Goal: Contribute content: Add original content to the website for others to see

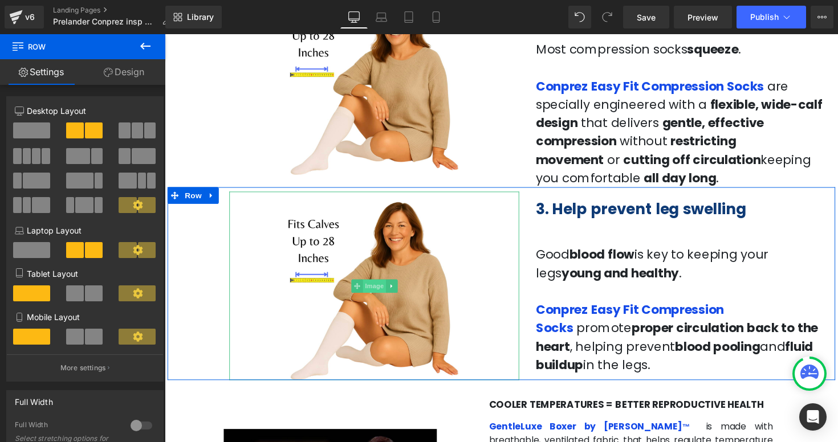
click at [381, 291] on span "Image" at bounding box center [380, 293] width 24 height 14
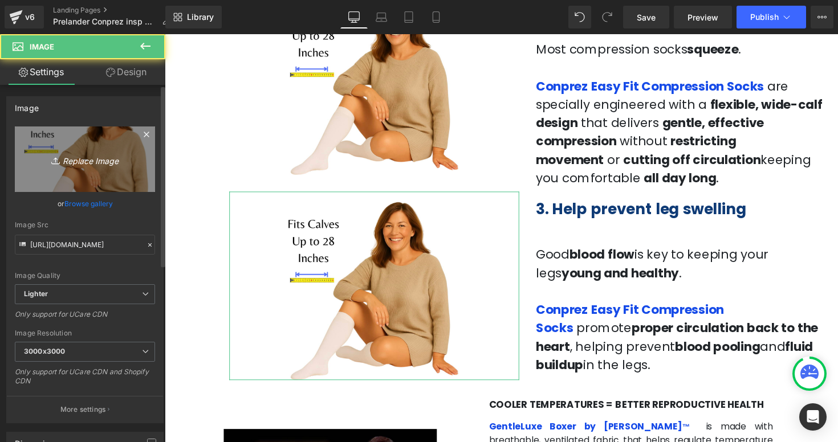
click at [67, 164] on icon "Replace Image" at bounding box center [84, 159] width 91 height 14
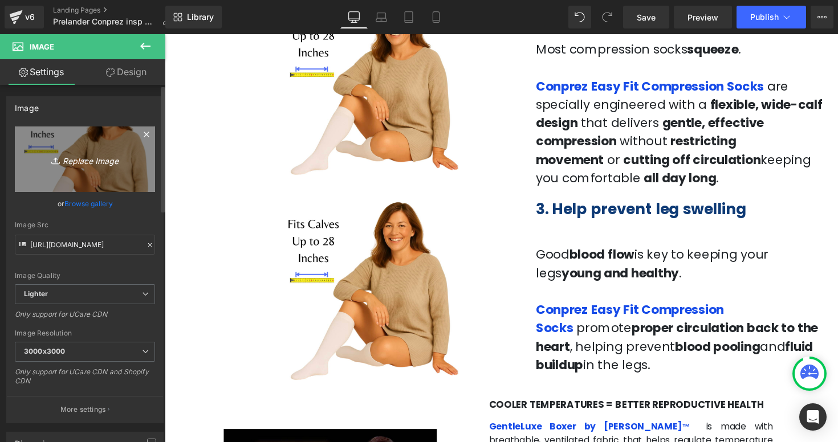
type input "C:\fakepath\Captura de pantalla [DATE] a la(s) 3.19.58 p.m..png"
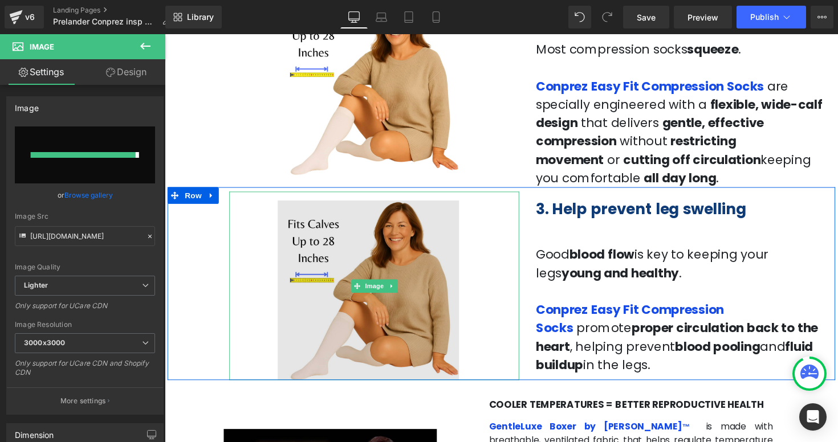
type input "[URL][DOMAIN_NAME]"
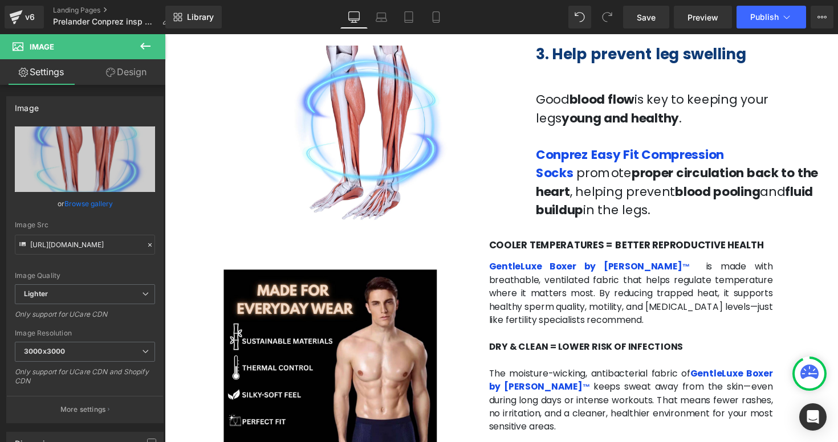
scroll to position [922, 0]
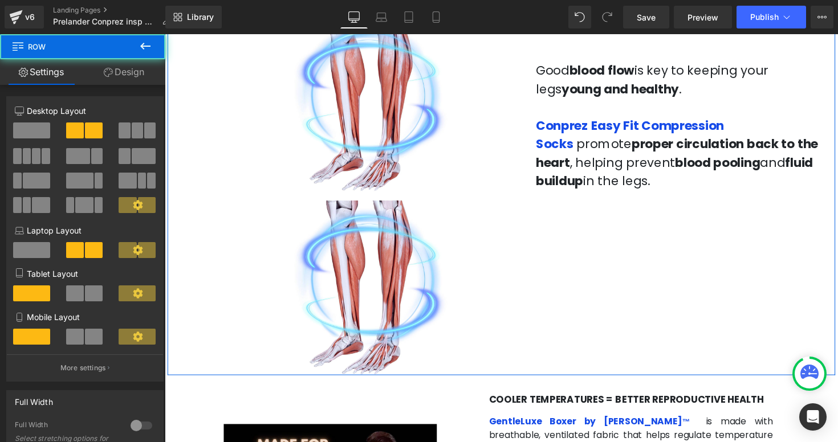
click at [625, 251] on div "Image Image 3. Help prevent leg swelling Heading Good blood flow is key to keep…" at bounding box center [510, 193] width 684 height 382
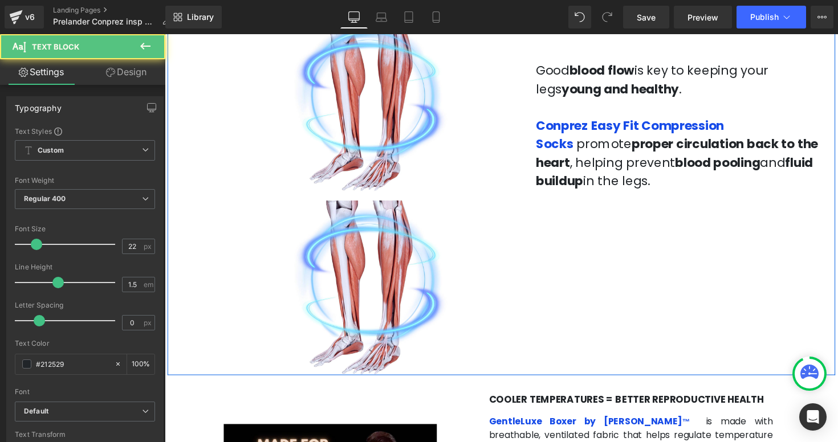
click at [603, 119] on p "Conprez Easy Fit Compression Socks promote proper circulation back to the heart…" at bounding box center [693, 156] width 297 height 75
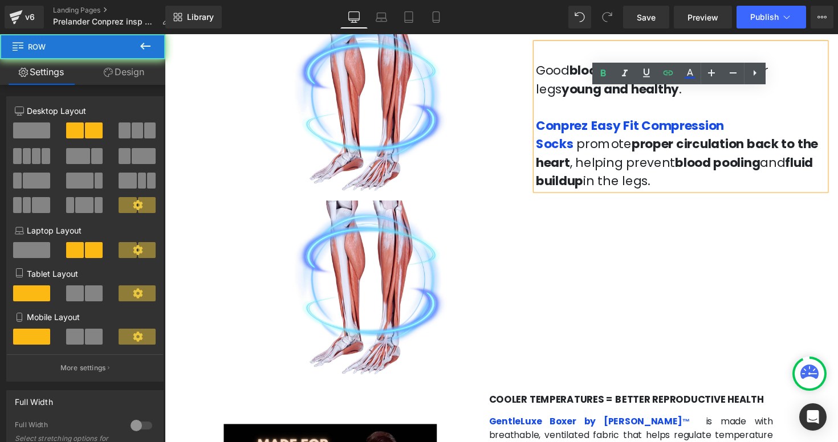
click at [608, 226] on div "Image Image 3. Help prevent leg swelling Heading Good blood flow is key to keep…" at bounding box center [510, 193] width 684 height 382
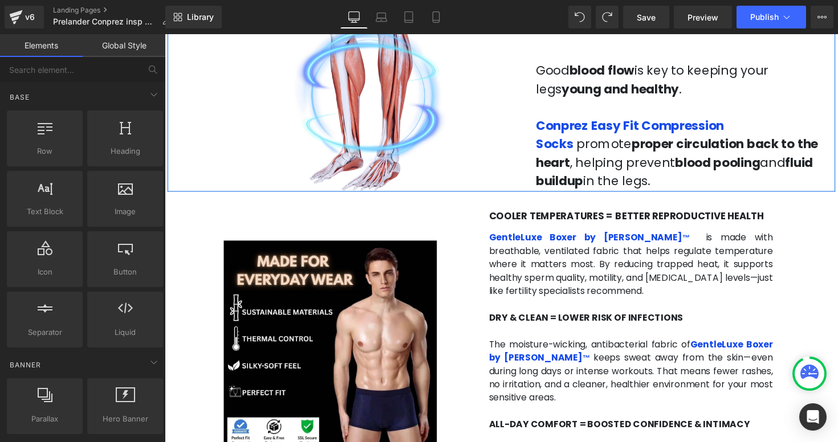
click at [199, 161] on div "Image 3. Help prevent leg swelling Heading Good blood flow is key to keeping yo…" at bounding box center [510, 98] width 684 height 193
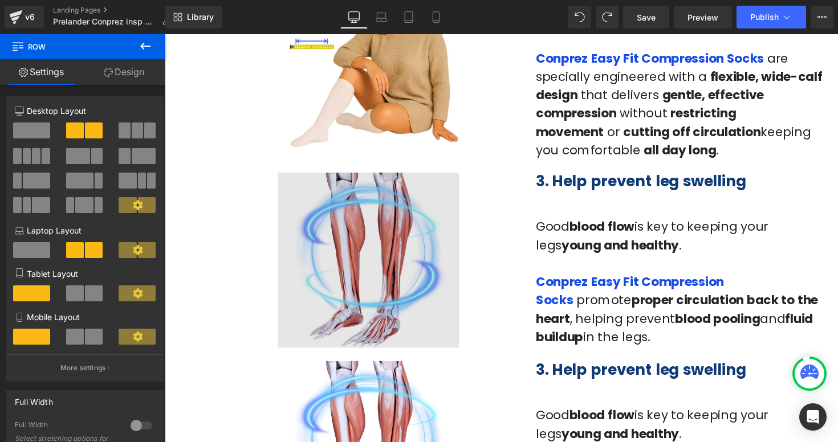
scroll to position [760, 0]
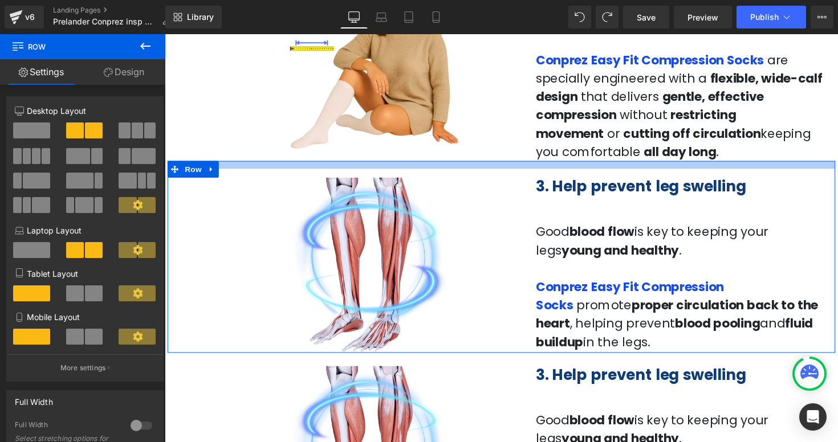
click at [397, 170] on div at bounding box center [510, 168] width 684 height 8
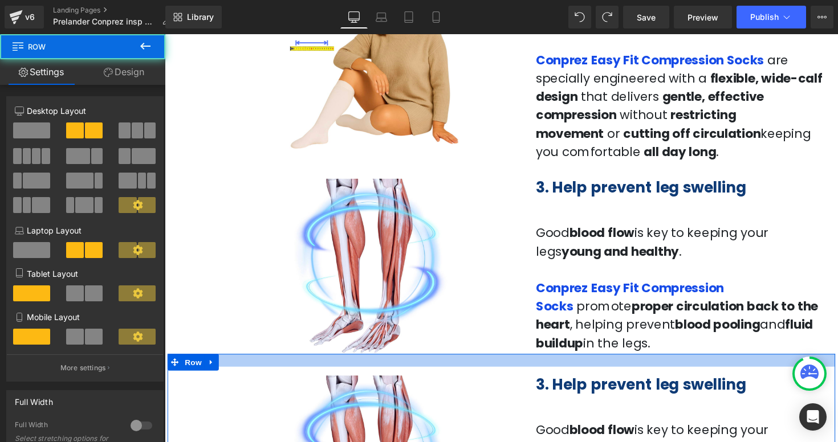
drag, startPoint x: 407, startPoint y: 364, endPoint x: 406, endPoint y: 372, distance: 8.6
click at [406, 372] on div at bounding box center [510, 368] width 684 height 13
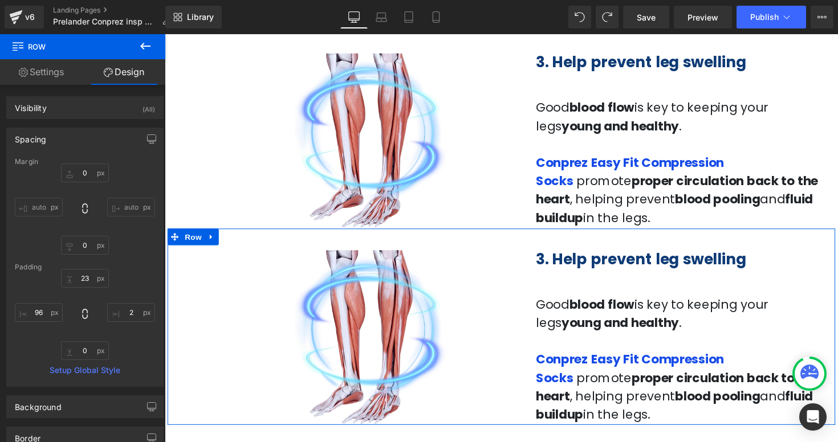
scroll to position [899, 0]
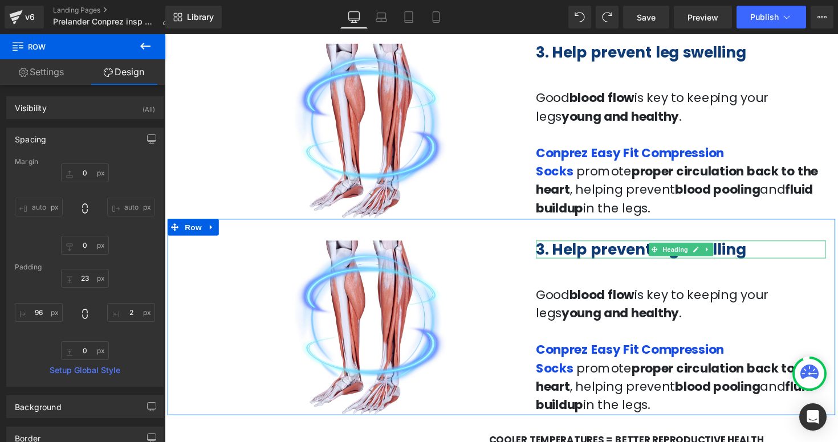
click at [550, 255] on b "3. Help prevent leg swelling" at bounding box center [653, 254] width 216 height 21
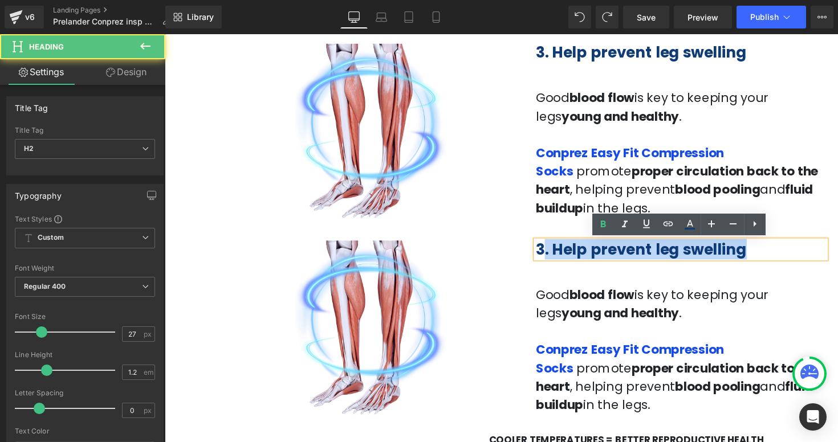
drag, startPoint x: 551, startPoint y: 254, endPoint x: 544, endPoint y: 254, distance: 7.4
click at [545, 254] on div "3. Help prevent leg swelling" at bounding box center [693, 255] width 297 height 18
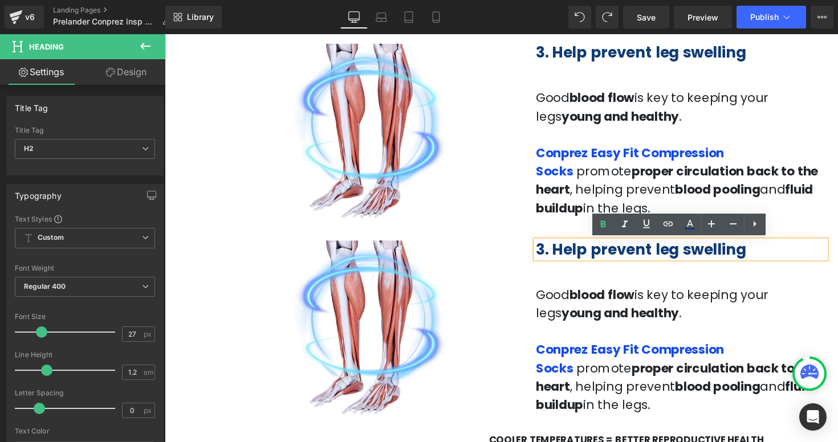
click at [554, 255] on b "3. Help prevent leg swelling" at bounding box center [653, 254] width 216 height 21
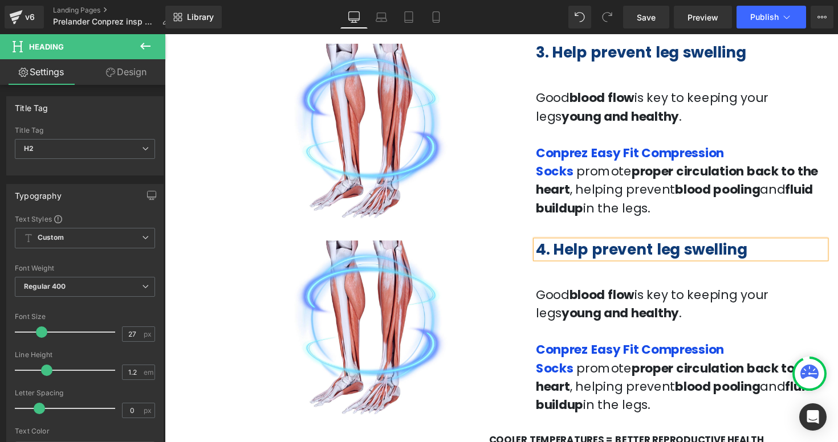
click at [838, 226] on div "Image 4. Help prevent leg swelling Heading Good blood flow is key to keeping yo…" at bounding box center [510, 325] width 684 height 202
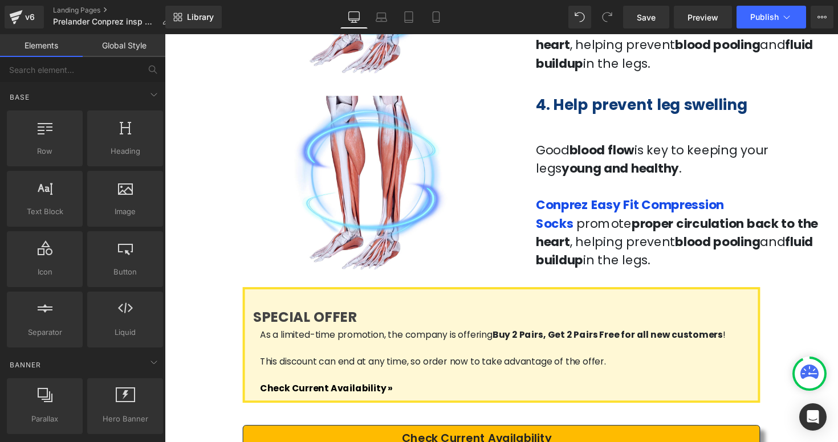
scroll to position [1067, 0]
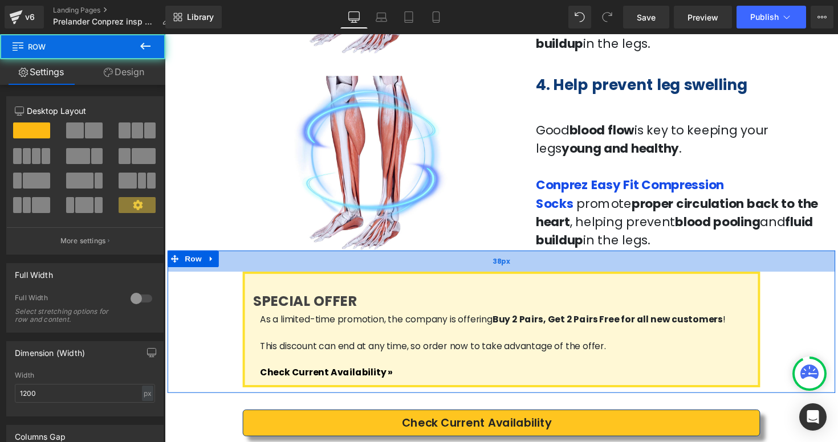
click at [444, 262] on div "38px" at bounding box center [510, 267] width 684 height 22
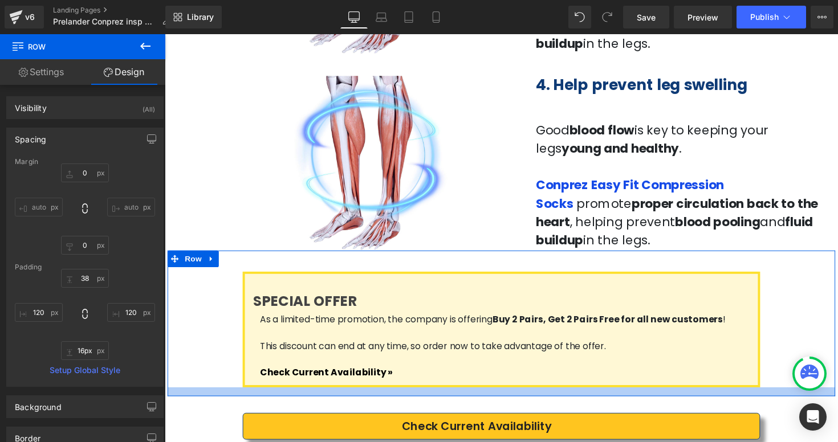
type input "17px"
click at [441, 400] on div at bounding box center [510, 401] width 684 height 10
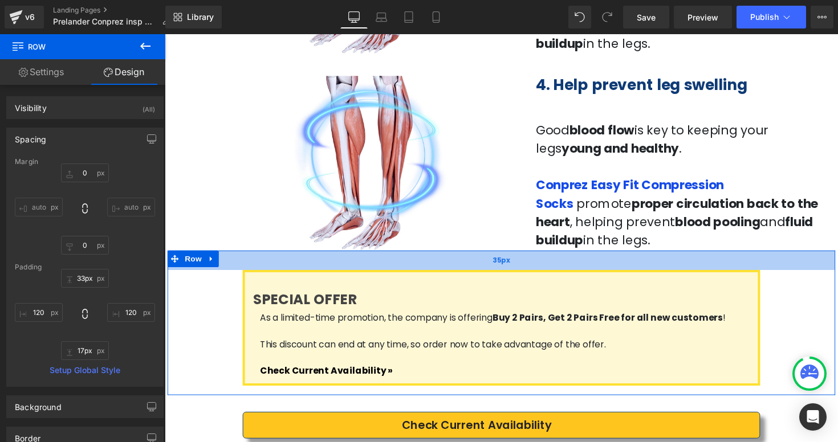
type input "32px"
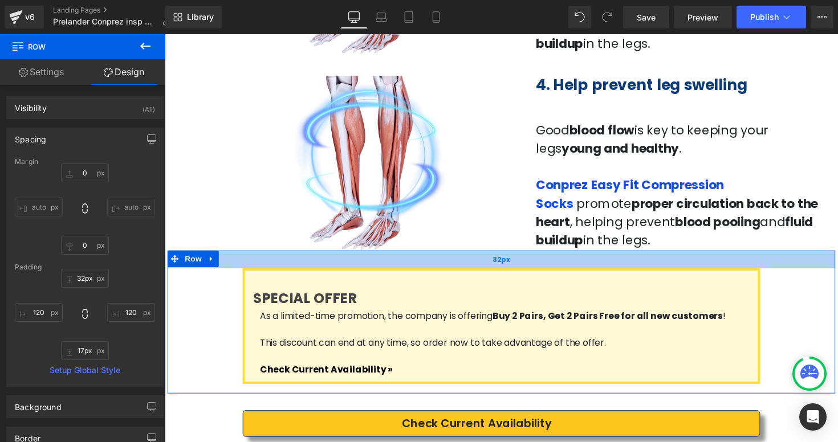
click at [652, 267] on div "32px" at bounding box center [510, 265] width 684 height 18
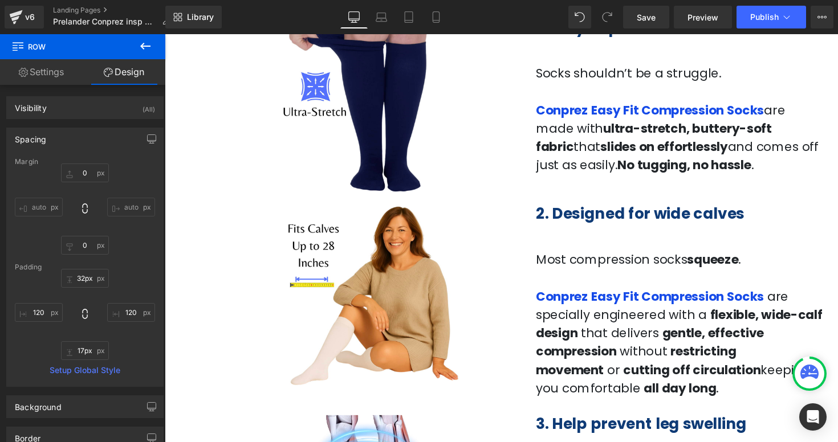
scroll to position [533, 0]
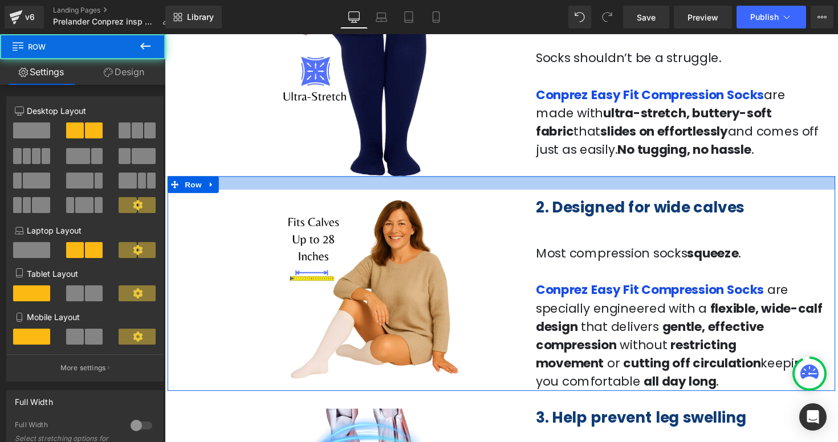
drag, startPoint x: 599, startPoint y: 180, endPoint x: 600, endPoint y: 189, distance: 9.1
click at [600, 189] on div at bounding box center [510, 187] width 684 height 14
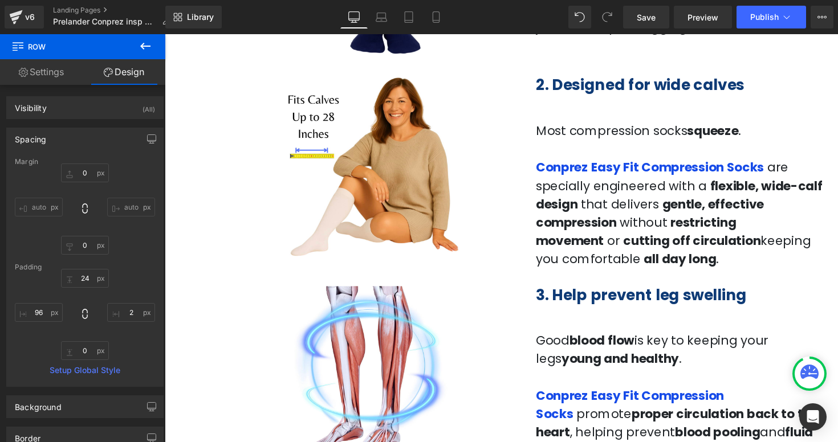
scroll to position [660, 0]
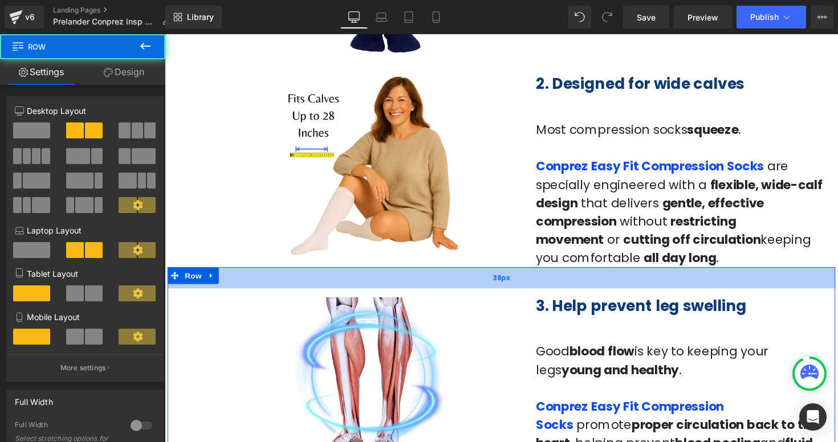
drag, startPoint x: 614, startPoint y: 275, endPoint x: 614, endPoint y: 289, distance: 13.1
click at [614, 289] on div "38px" at bounding box center [510, 284] width 684 height 22
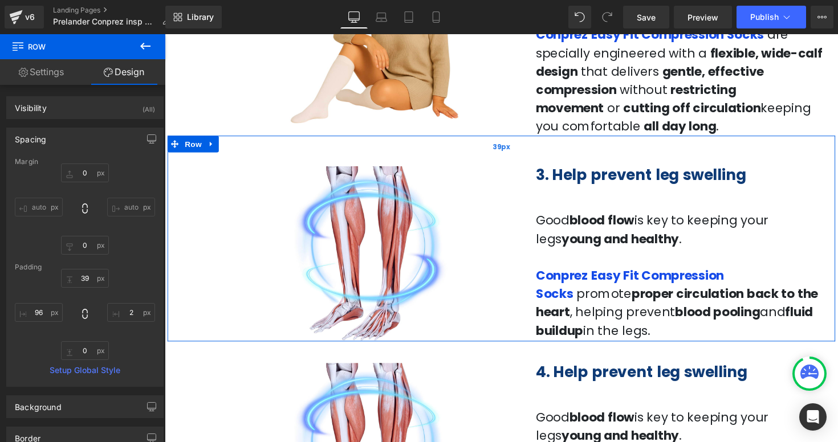
scroll to position [798, 0]
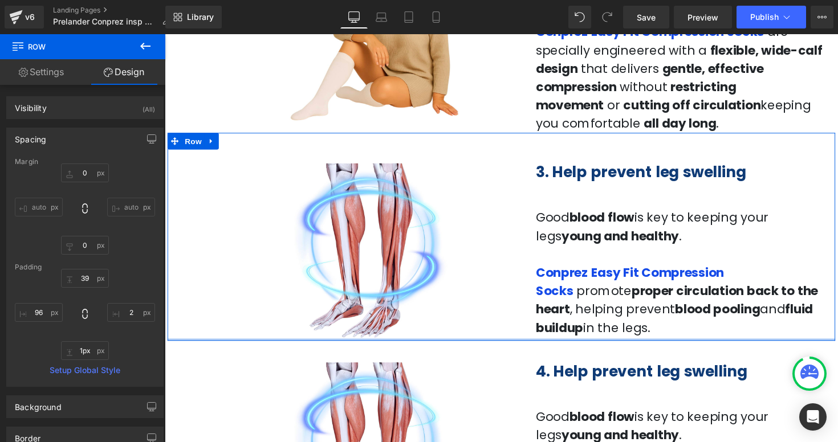
type input "0px"
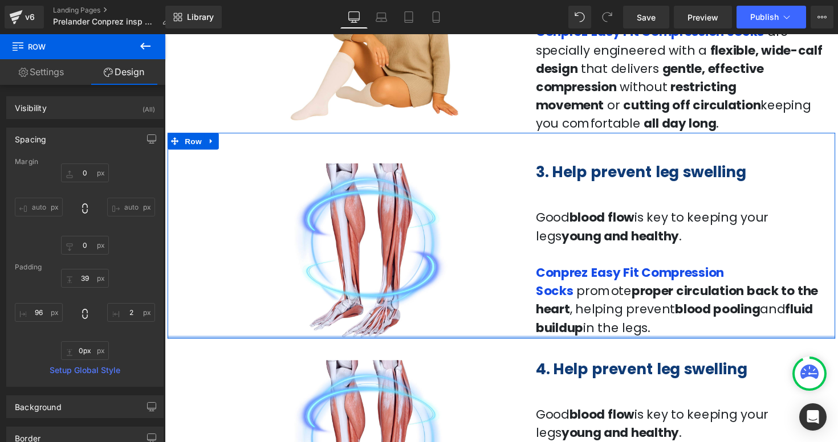
click at [597, 343] on div at bounding box center [510, 344] width 684 height 3
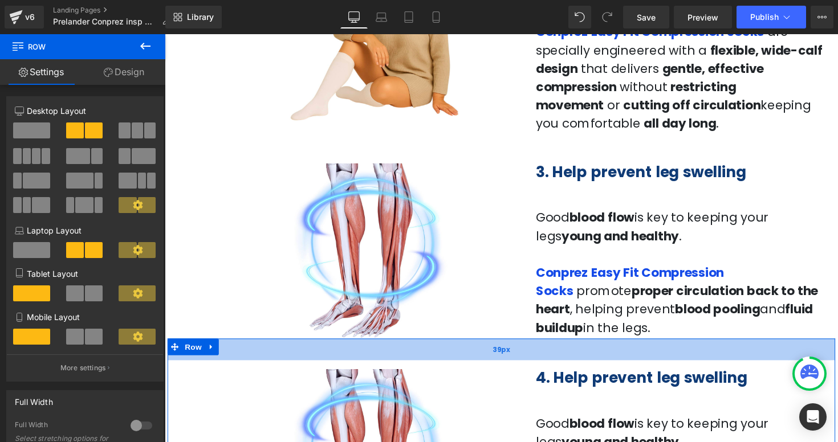
drag, startPoint x: 595, startPoint y: 352, endPoint x: 594, endPoint y: 361, distance: 9.2
click at [594, 361] on div "39px" at bounding box center [510, 357] width 684 height 22
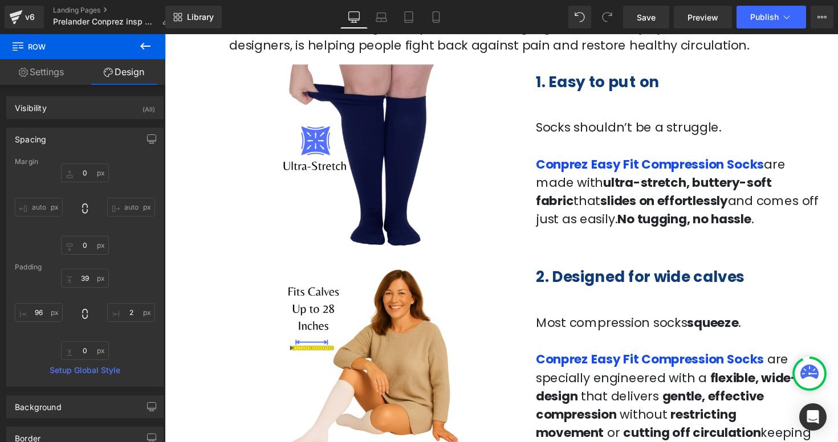
scroll to position [453, 0]
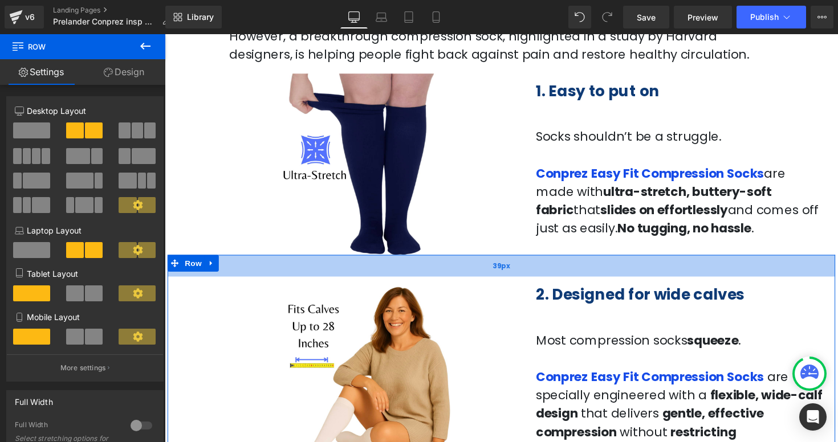
drag, startPoint x: 572, startPoint y: 270, endPoint x: 572, endPoint y: 279, distance: 8.6
click at [572, 279] on div "39px" at bounding box center [510, 272] width 684 height 22
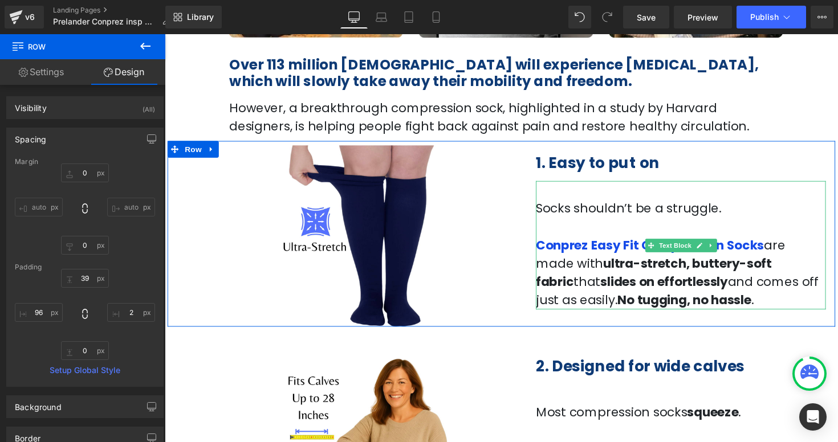
scroll to position [364, 0]
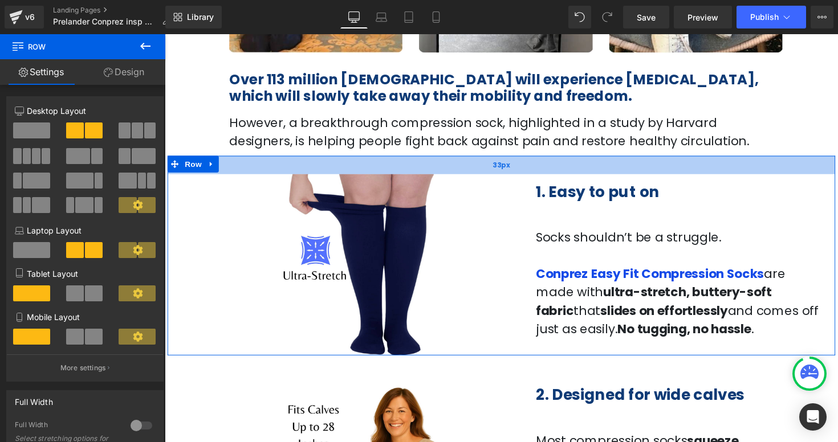
drag, startPoint x: 522, startPoint y: 160, endPoint x: 522, endPoint y: 174, distance: 14.3
click at [522, 174] on div "33px" at bounding box center [510, 168] width 684 height 19
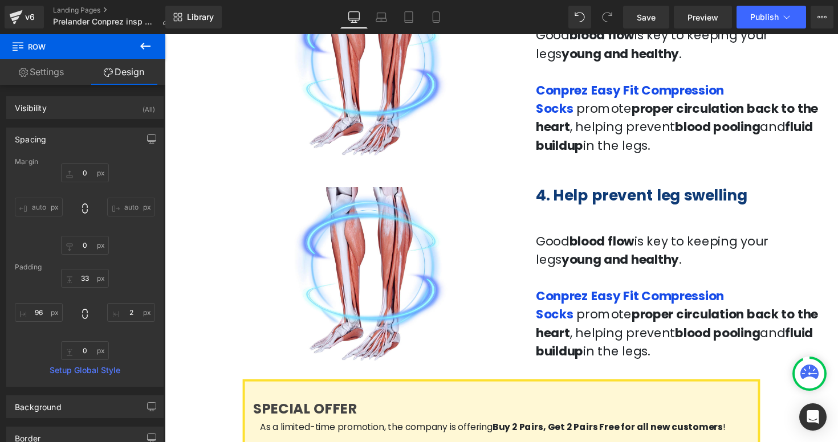
scroll to position [1053, 0]
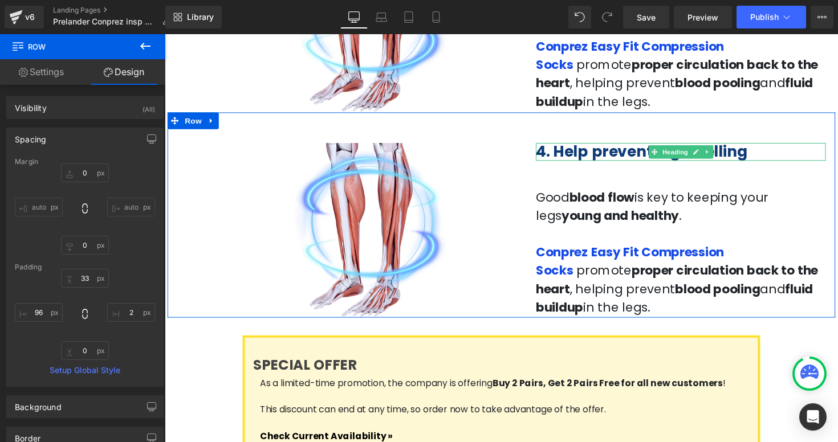
click at [554, 159] on b "4. Help prevent leg swelling" at bounding box center [653, 154] width 217 height 21
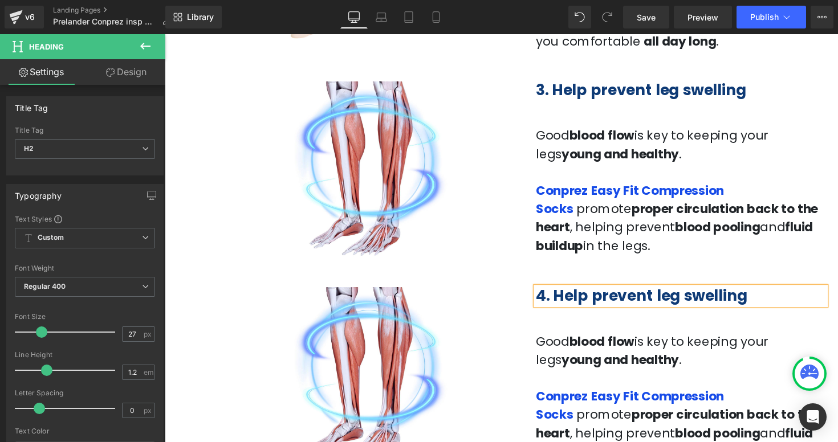
scroll to position [911, 0]
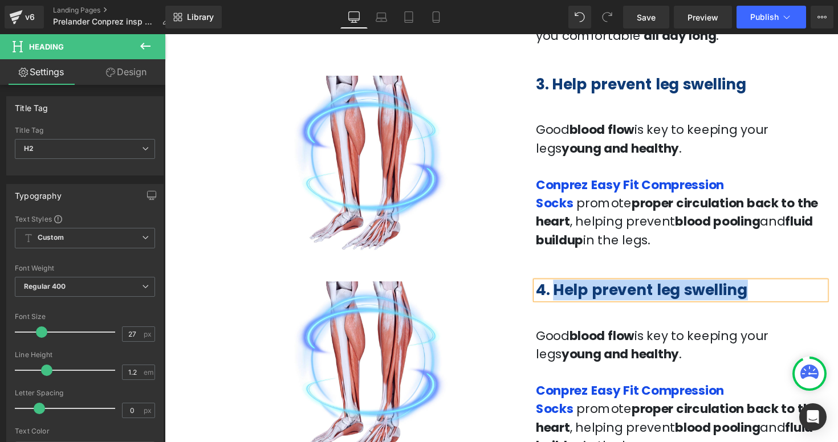
drag, startPoint x: 753, startPoint y: 296, endPoint x: 563, endPoint y: 290, distance: 190.0
click at [563, 290] on h2 "4. Help prevent leg swelling" at bounding box center [693, 297] width 297 height 18
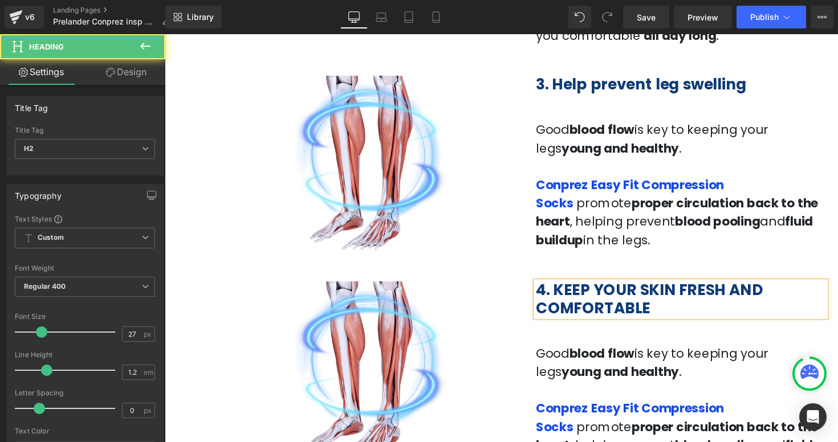
drag, startPoint x: 675, startPoint y: 318, endPoint x: 613, endPoint y: 304, distance: 63.0
click at [613, 304] on h2 "4. KEEP YOUR SKIN FRESH AND COMFORTABLE" at bounding box center [693, 306] width 297 height 37
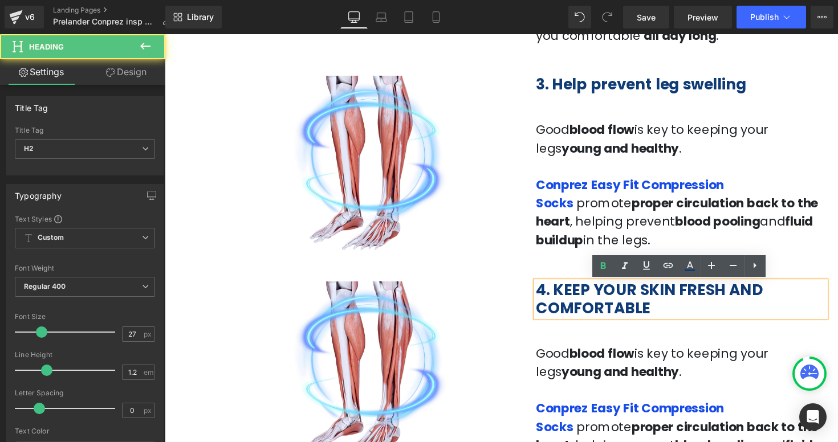
click at [574, 299] on b "4. KEEP YOUR SKIN FRESH AND COMFORTABLE" at bounding box center [661, 305] width 233 height 39
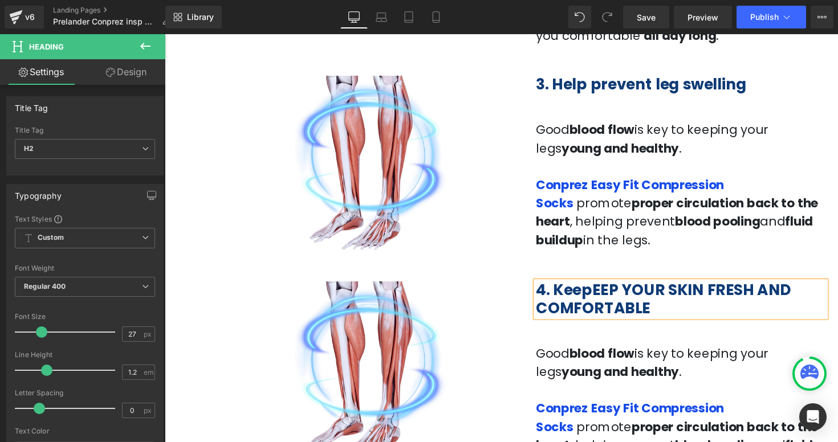
click at [640, 299] on b "4. KeepEEP YOUR SKIN FRESH AND COMFORTABLE" at bounding box center [676, 305] width 262 height 39
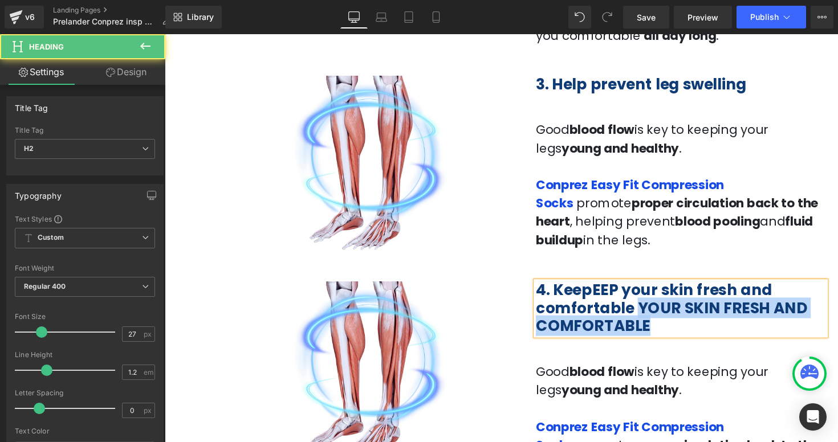
drag, startPoint x: 639, startPoint y: 320, endPoint x: 659, endPoint y: 328, distance: 21.5
click at [660, 328] on b "4. KeepEEP your skin fresh and comfortable YOUR SKIN FRESH AND COMFORTABLE" at bounding box center [684, 315] width 278 height 58
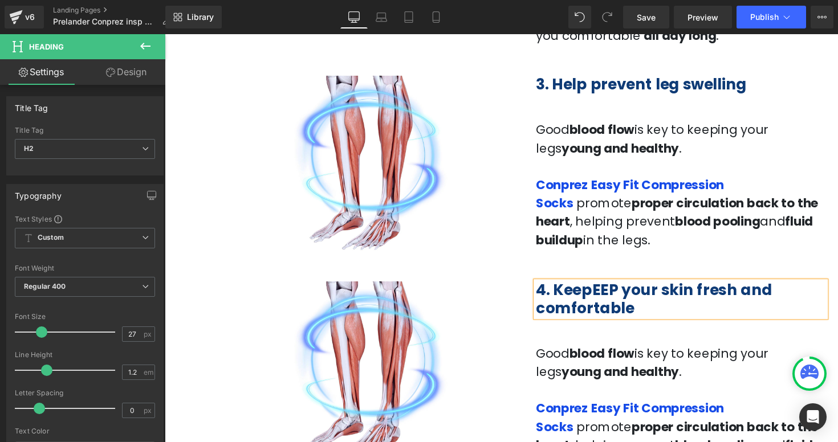
click at [633, 301] on b "4. KeepEEP your skin fresh and comfortable" at bounding box center [666, 305] width 242 height 39
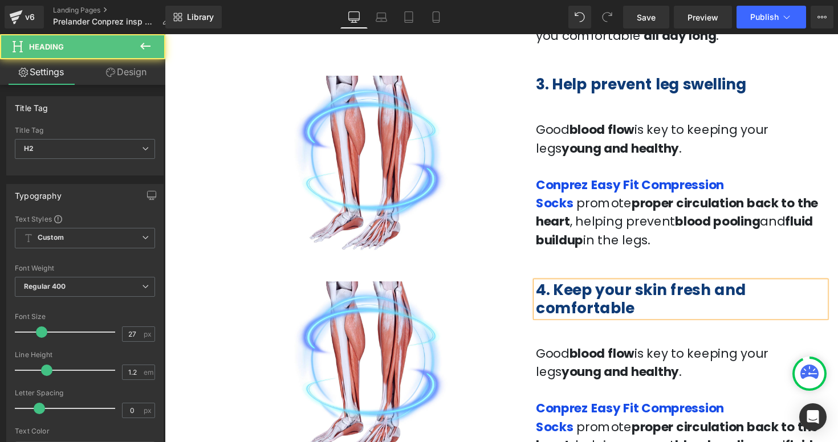
click at [725, 313] on h2 "4. Keep your skin fresh and comfortable" at bounding box center [693, 306] width 297 height 37
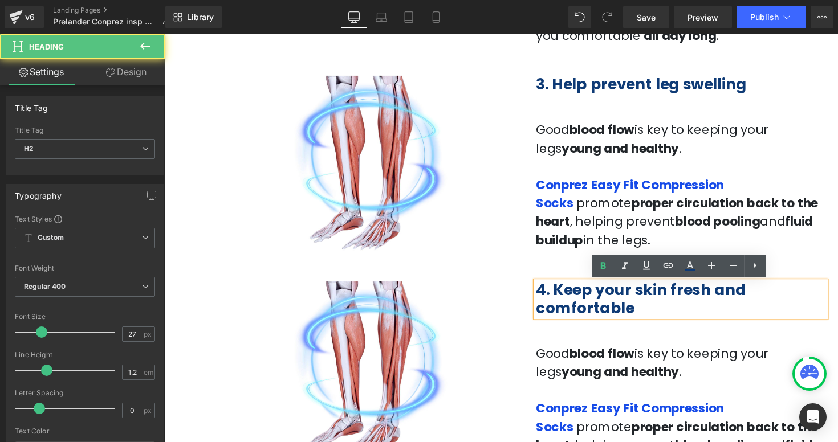
click at [794, 198] on p "Conprez Easy Fit Compression Socks promote proper circulation back to the heart…" at bounding box center [693, 217] width 297 height 75
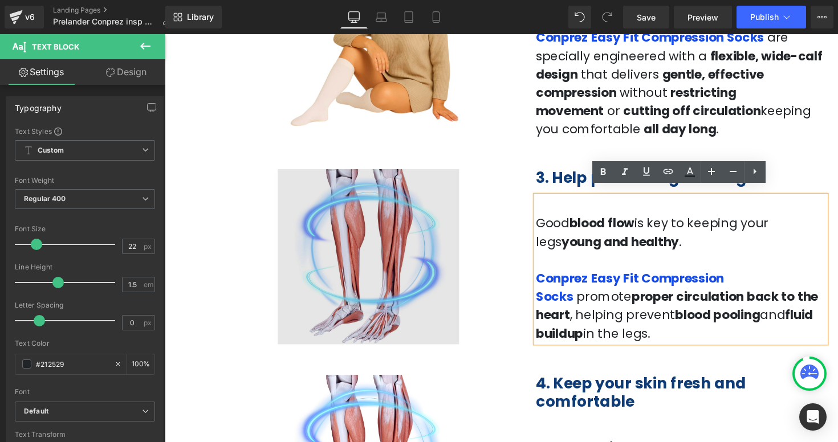
scroll to position [830, 0]
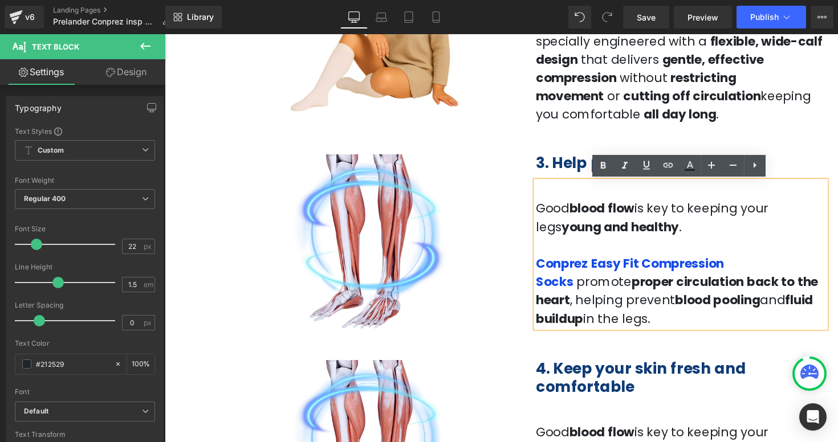
click at [728, 300] on strong "fluid buildup" at bounding box center [687, 316] width 284 height 36
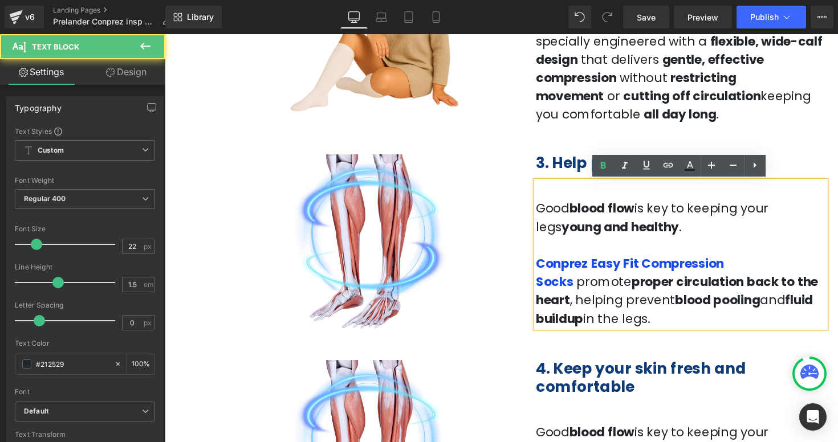
click at [165, 34] on div "39px" at bounding box center [165, 34] width 0 height 0
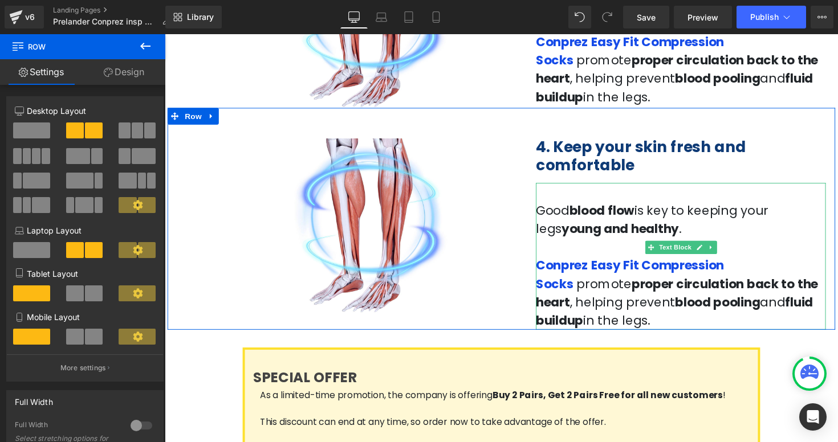
scroll to position [1064, 0]
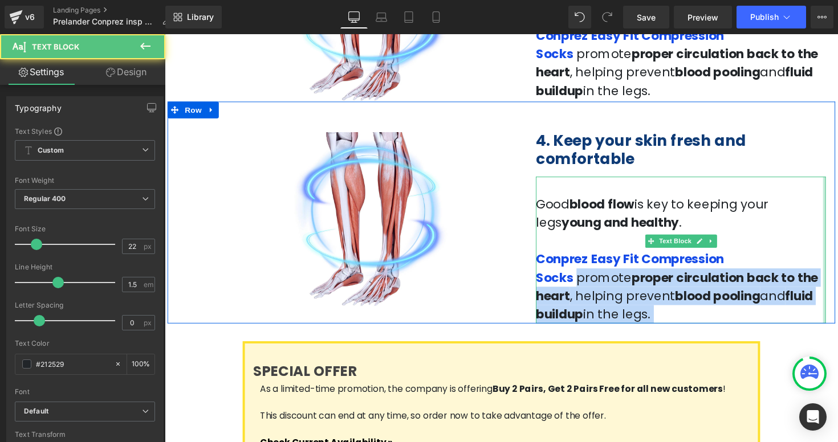
drag, startPoint x: 777, startPoint y: 264, endPoint x: 840, endPoint y: 307, distance: 77.2
click at [838, 308] on div "Good blood flow is key to keeping your legs young and healthy . Conprez Easy Fi…" at bounding box center [693, 255] width 297 height 151
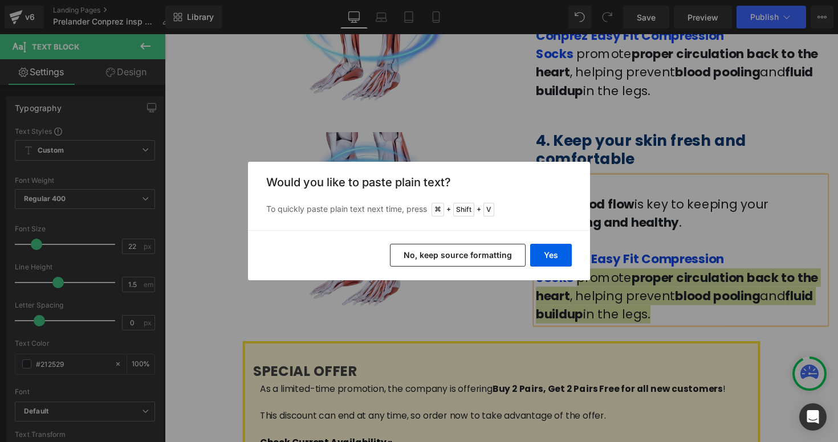
click at [422, 259] on button "No, keep source formatting" at bounding box center [458, 255] width 136 height 23
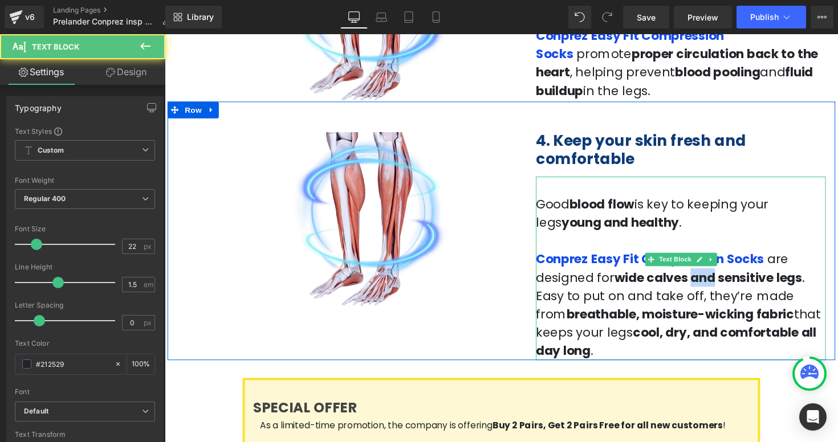
drag, startPoint x: 690, startPoint y: 285, endPoint x: 712, endPoint y: 287, distance: 21.7
click at [712, 287] on strong "wide calves and sensitive legs" at bounding box center [721, 284] width 192 height 18
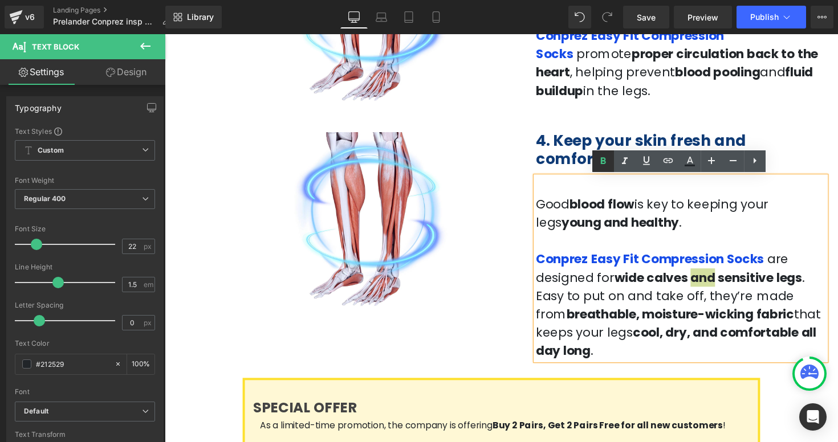
click at [606, 165] on icon at bounding box center [603, 162] width 14 height 14
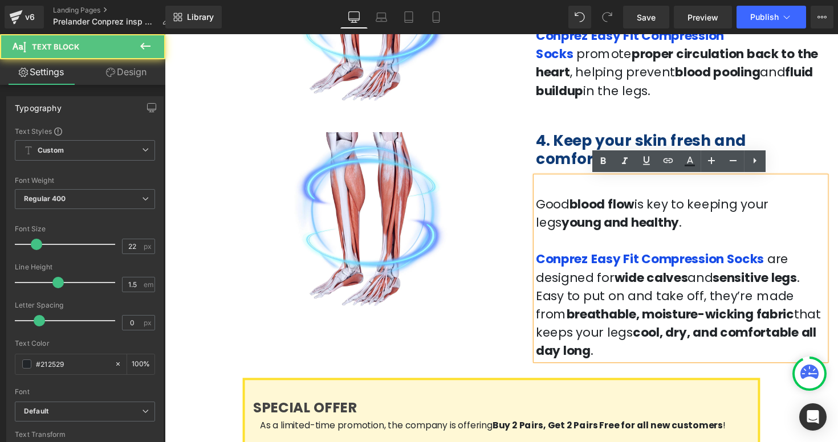
click at [744, 308] on span ". Easy to put on and take off, they’re made from" at bounding box center [680, 302] width 270 height 55
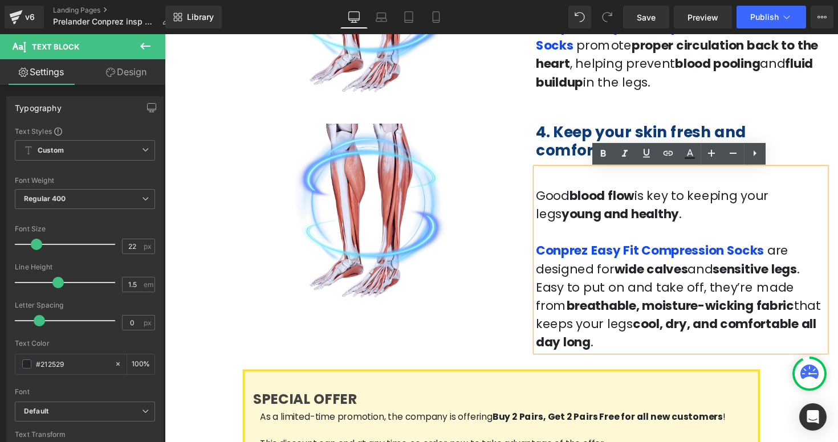
scroll to position [1077, 0]
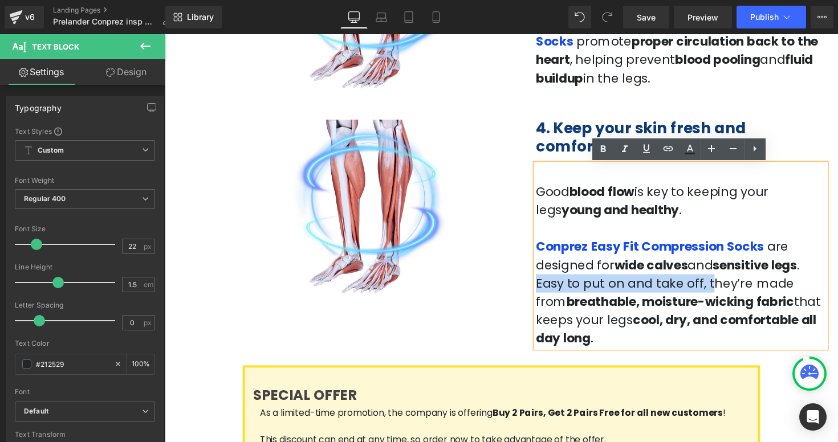
drag, startPoint x: 805, startPoint y: 270, endPoint x: 676, endPoint y: 290, distance: 130.3
click at [676, 290] on span ". Easy to put on and take off, they’re made from" at bounding box center [680, 289] width 270 height 55
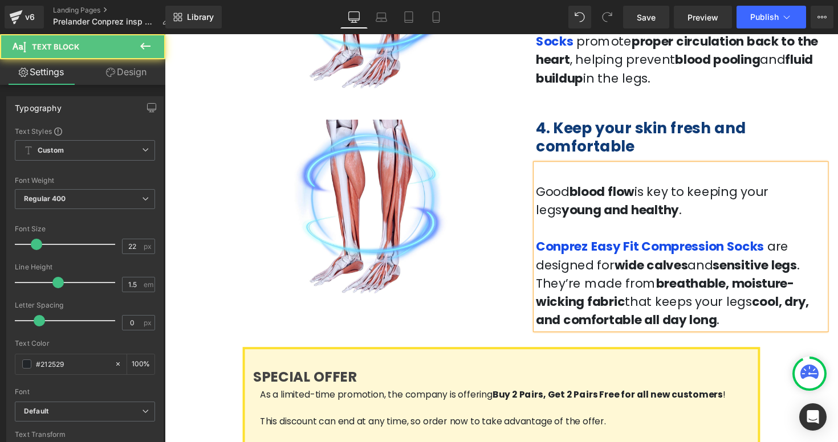
click at [636, 307] on span "that keeps your legs" at bounding box center [701, 309] width 130 height 18
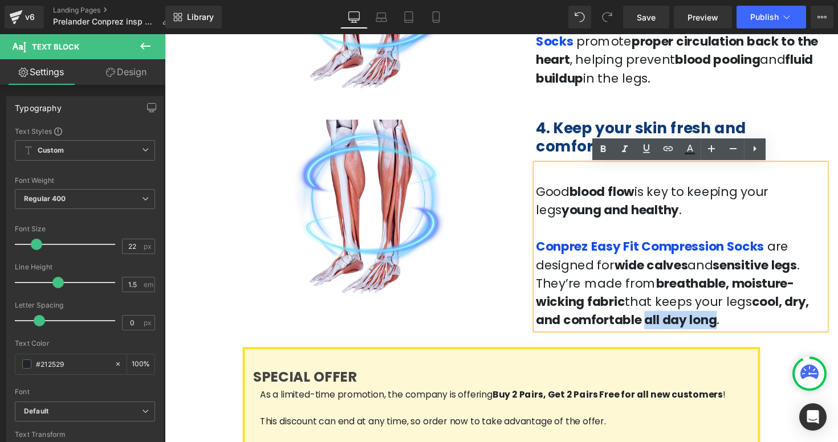
drag, startPoint x: 623, startPoint y: 330, endPoint x: 687, endPoint y: 330, distance: 63.9
click at [687, 330] on strong "cool, dry, and comfortable all day long" at bounding box center [685, 318] width 280 height 36
click at [606, 156] on link at bounding box center [603, 150] width 22 height 22
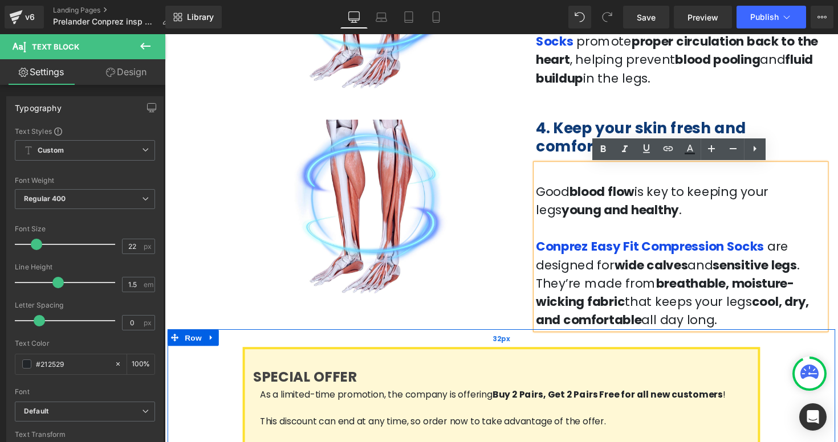
click at [718, 343] on div "32px" at bounding box center [510, 346] width 684 height 18
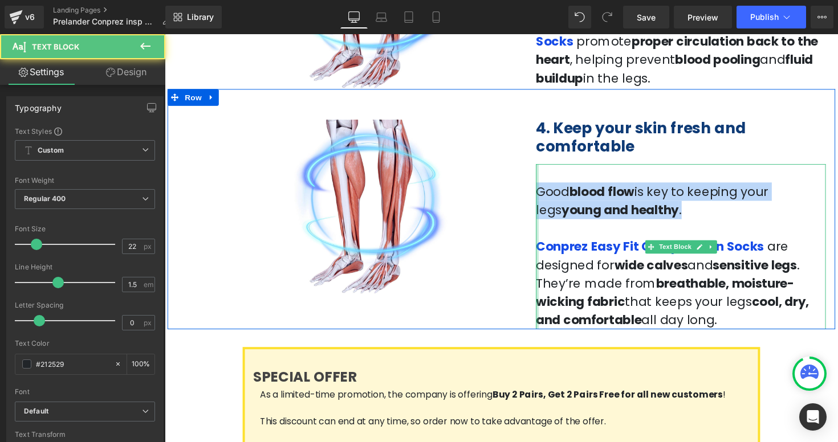
drag, startPoint x: 618, startPoint y: 217, endPoint x: 546, endPoint y: 197, distance: 74.6
click at [546, 197] on div "Good blood flow is key to keeping your legs young and healthy . Conprez Easy Fi…" at bounding box center [693, 252] width 297 height 169
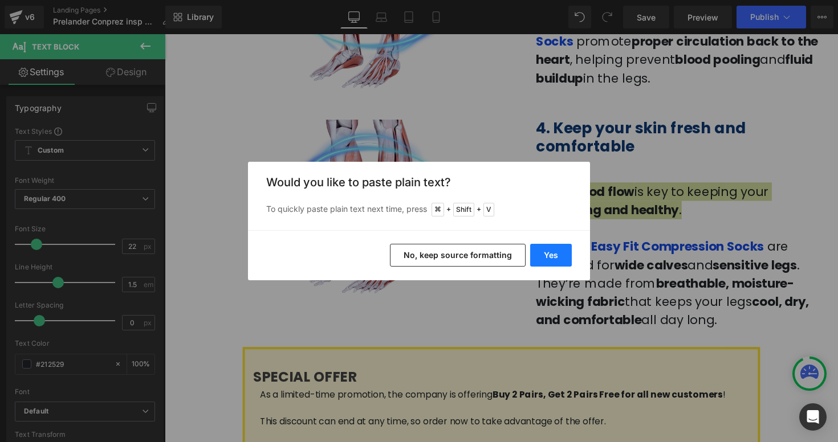
click at [547, 253] on button "Yes" at bounding box center [551, 255] width 42 height 23
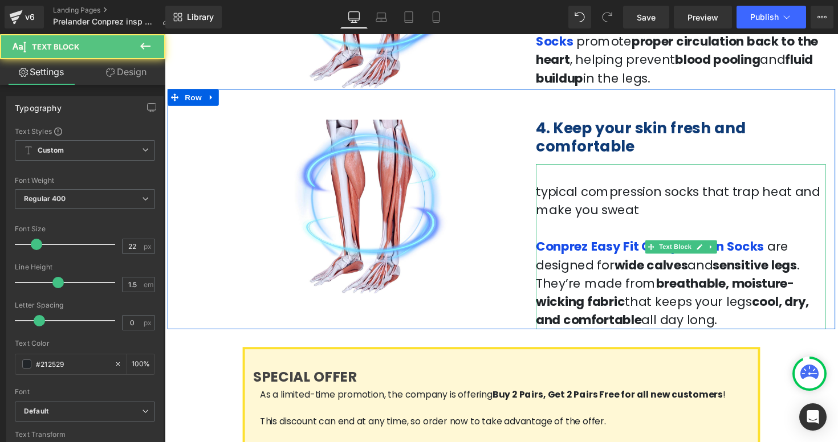
click at [550, 198] on p "typical compression socks that trap heat and make you sweat" at bounding box center [693, 205] width 297 height 38
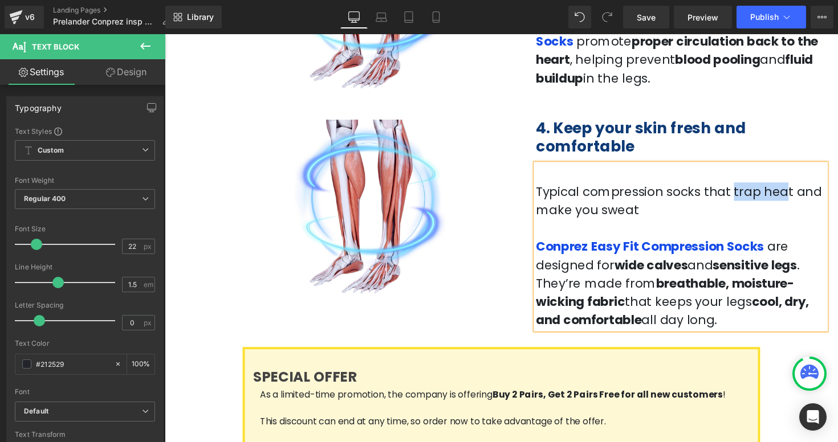
drag, startPoint x: 721, startPoint y: 197, endPoint x: 768, endPoint y: 197, distance: 47.3
click at [768, 197] on p "Typical compression socks that trap heat and make you sweat" at bounding box center [693, 205] width 297 height 38
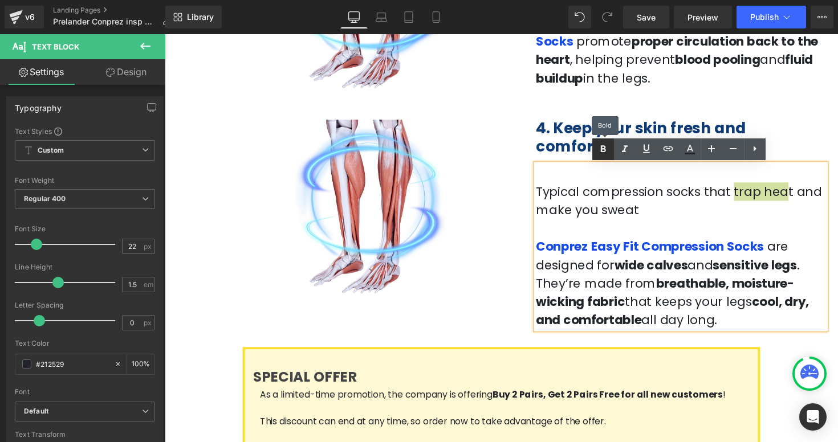
click at [602, 152] on icon at bounding box center [603, 150] width 14 height 14
click at [607, 219] on p "Typical compression socks that trap hea t and make you sweat" at bounding box center [693, 205] width 297 height 38
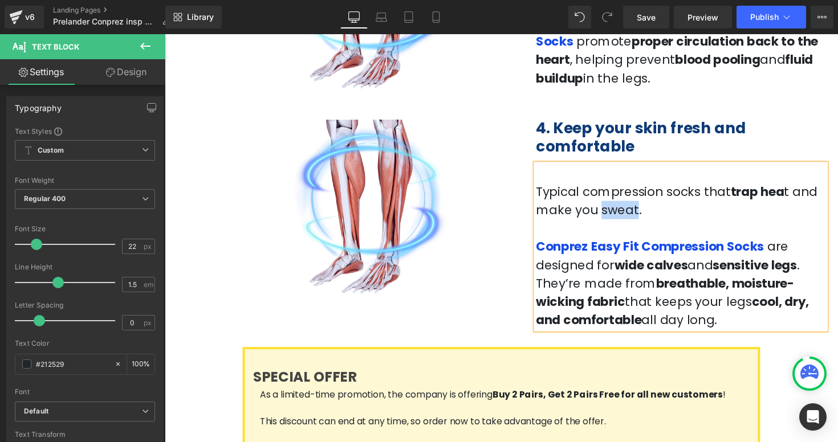
drag, startPoint x: 570, startPoint y: 218, endPoint x: 600, endPoint y: 218, distance: 30.2
click at [600, 218] on p "Typical compression socks that trap hea t and make you sweat." at bounding box center [693, 205] width 297 height 38
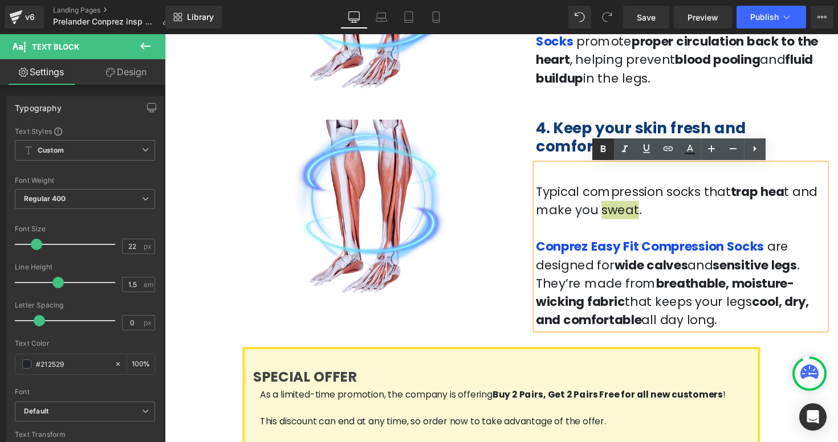
click at [606, 152] on icon at bounding box center [603, 150] width 14 height 14
click at [582, 234] on p at bounding box center [693, 233] width 297 height 19
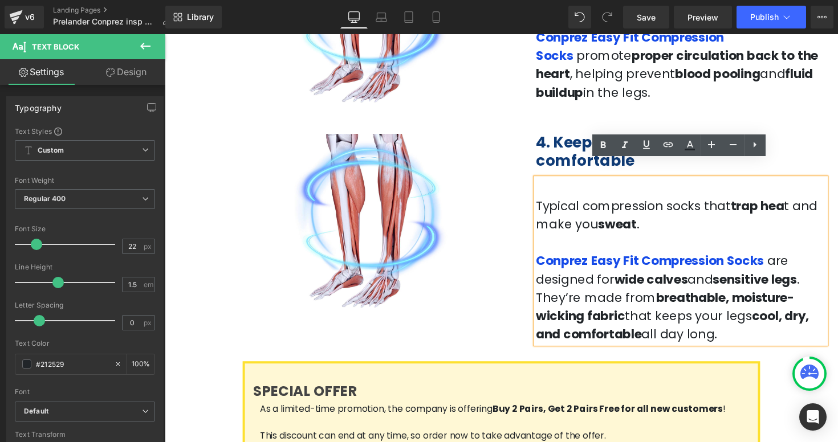
scroll to position [1045, 0]
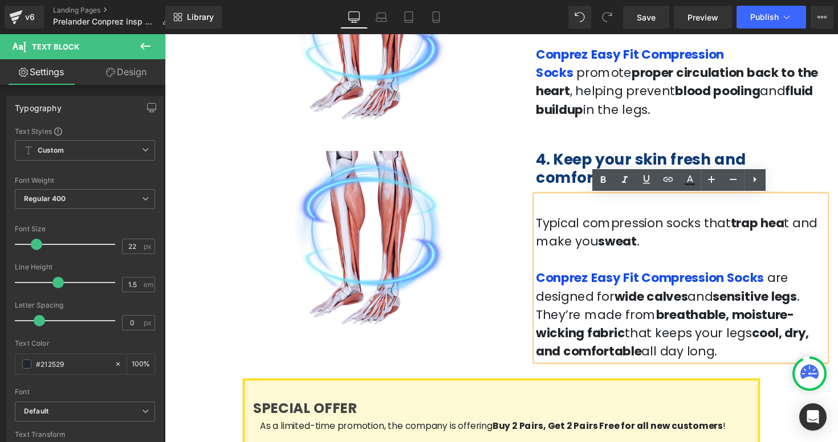
click at [721, 230] on p "Typical compression socks that trap hea t and make you sweat ." at bounding box center [693, 237] width 297 height 38
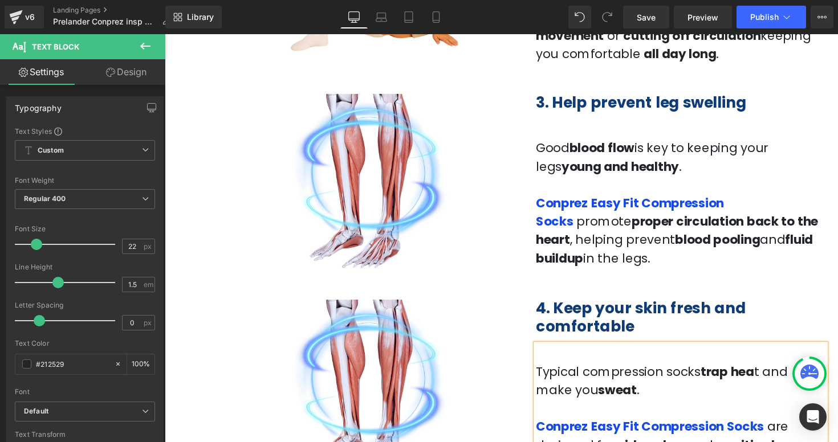
scroll to position [905, 0]
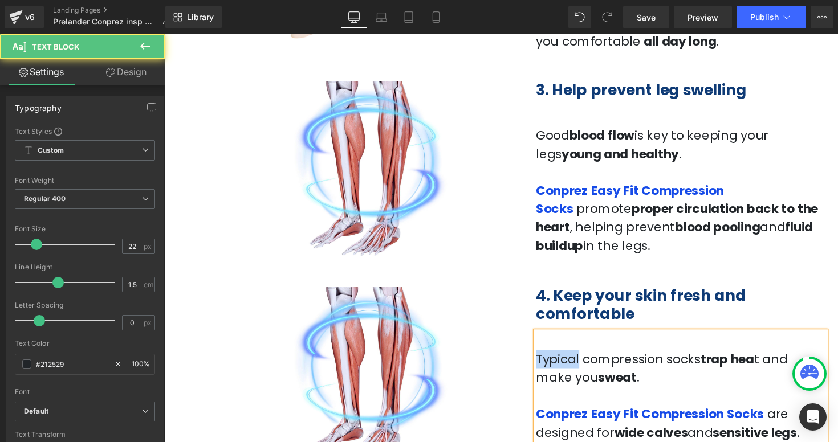
drag, startPoint x: 585, startPoint y: 368, endPoint x: 539, endPoint y: 366, distance: 46.2
click at [539, 366] on div "4. Keep your skin fresh and comfortable Heading Typical compression socks trap …" at bounding box center [694, 397] width 314 height 225
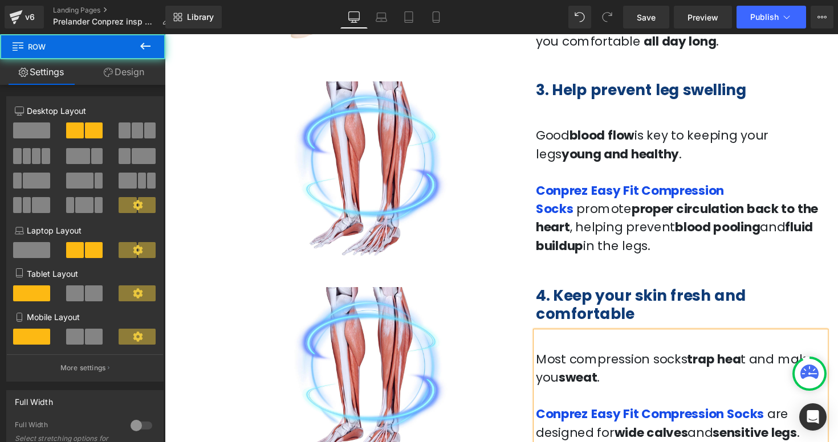
click at [819, 255] on div "Image 3. Help prevent leg swelling Heading Good blood flow is key to keeping yo…" at bounding box center [510, 156] width 684 height 211
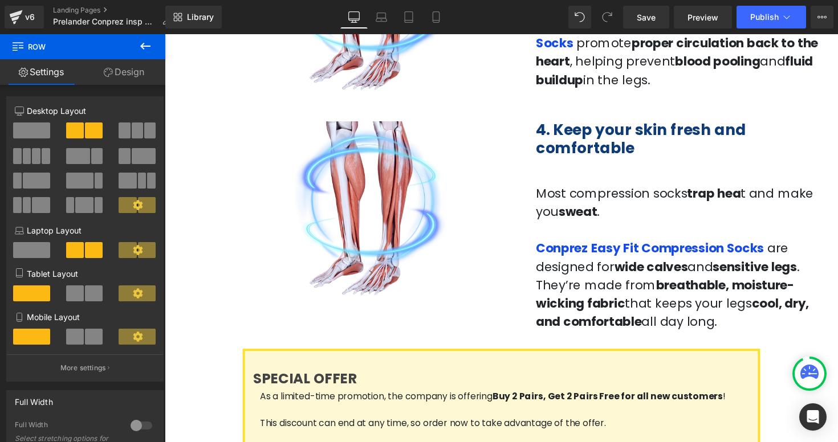
scroll to position [1075, 0]
click at [640, 19] on span "Save" at bounding box center [646, 17] width 19 height 12
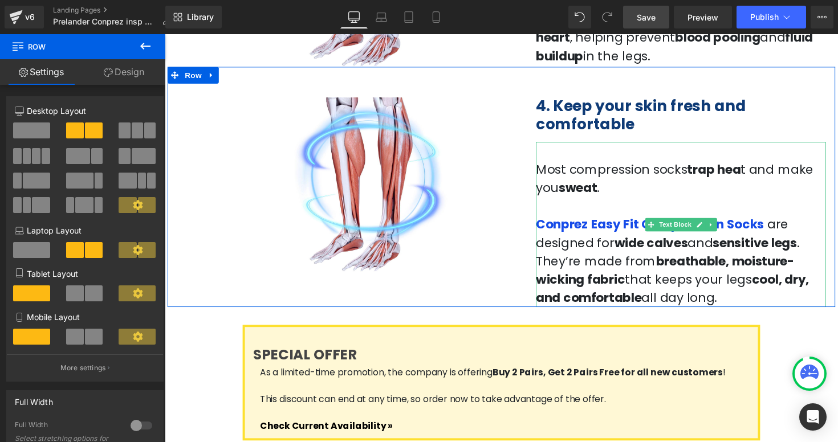
scroll to position [1098, 0]
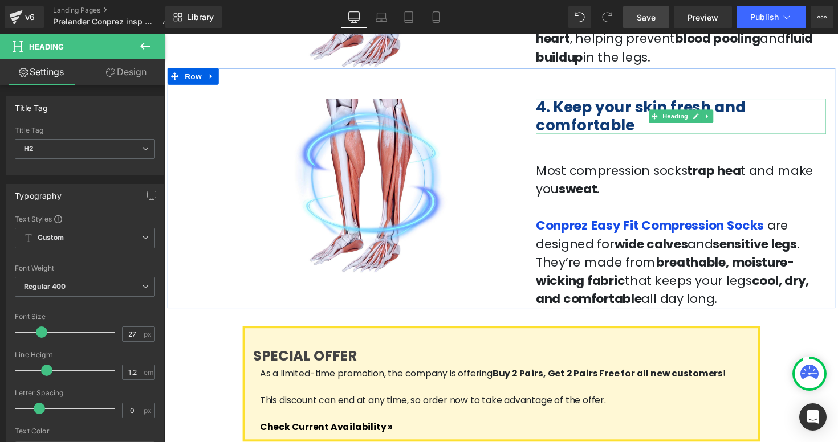
drag, startPoint x: 635, startPoint y: 131, endPoint x: 567, endPoint y: 109, distance: 71.1
click at [567, 109] on b "4. Keep your skin fresh and comfortable" at bounding box center [653, 118] width 216 height 39
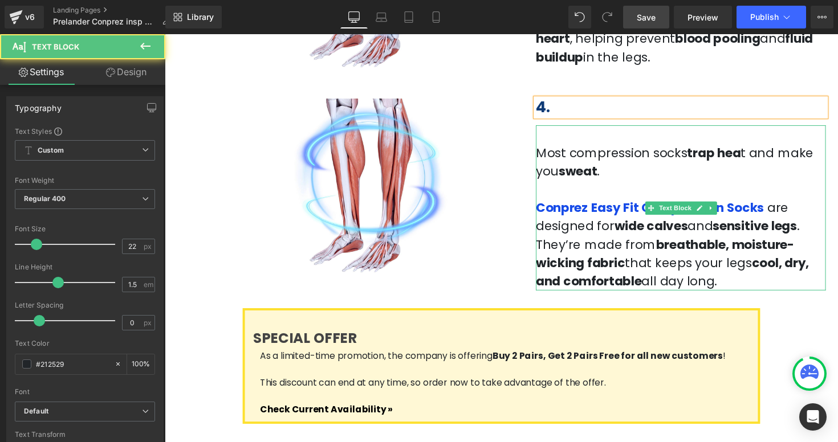
drag, startPoint x: 777, startPoint y: 213, endPoint x: 796, endPoint y: 228, distance: 24.4
click at [796, 228] on p "Conprez Easy Fit Compression Socks are designed for wide calves and sensitive l…" at bounding box center [693, 250] width 297 height 94
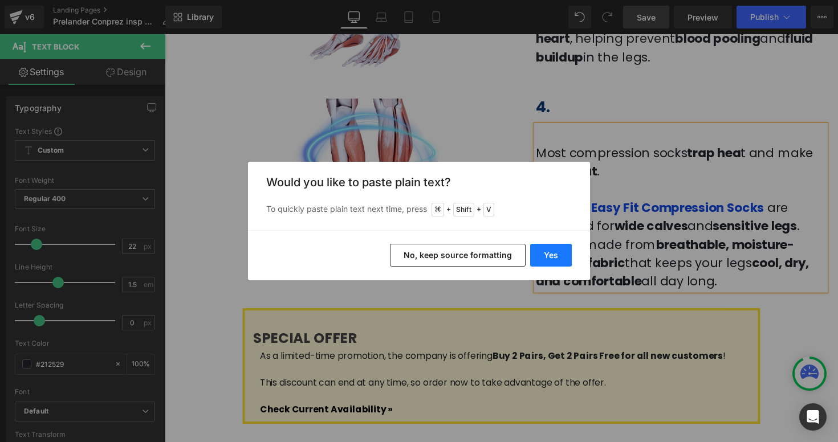
click at [549, 259] on button "Yes" at bounding box center [551, 255] width 42 height 23
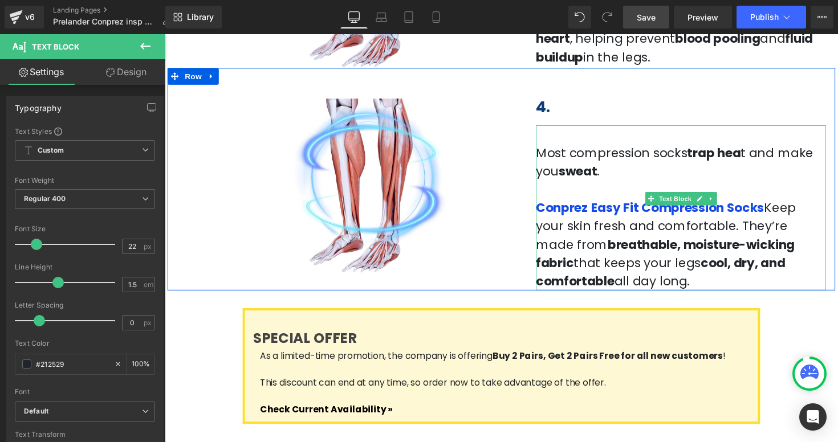
click at [783, 212] on span "Keep your skin fresh and comfortable" at bounding box center [678, 222] width 266 height 36
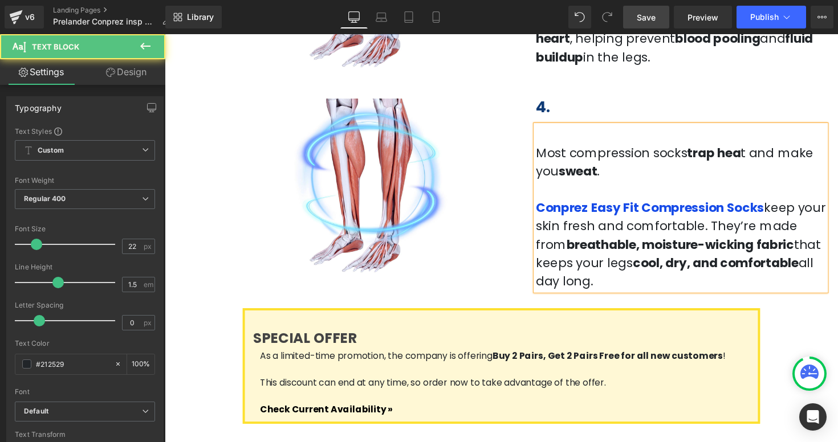
click at [708, 233] on span ". They’re made from" at bounding box center [679, 240] width 268 height 36
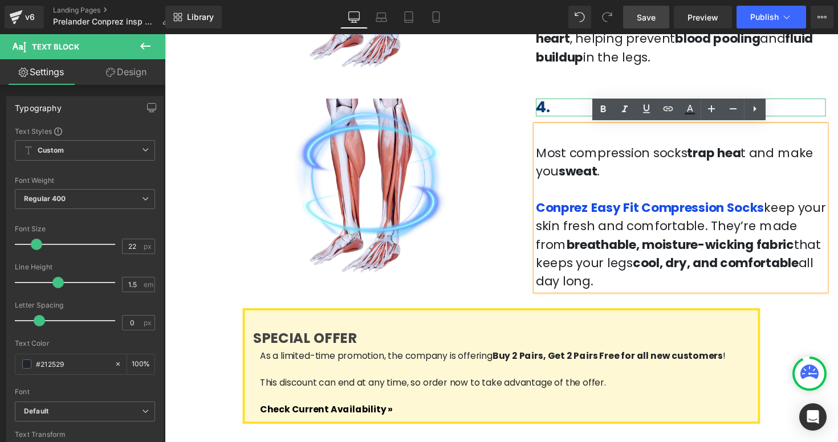
click at [562, 106] on h2 "4." at bounding box center [693, 109] width 297 height 18
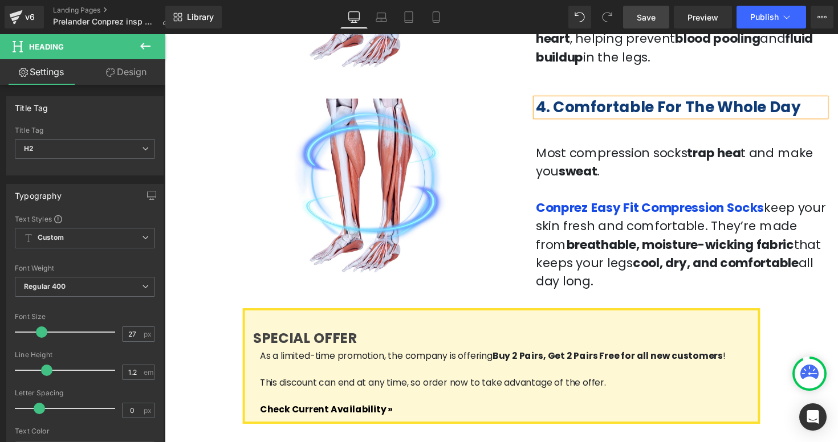
click at [667, 111] on b "4. Comfortable For The Whole Day" at bounding box center [680, 109] width 271 height 21
click at [691, 109] on b "4. Comfortable for The Whole Day" at bounding box center [679, 109] width 269 height 21
click at [722, 107] on b "4. Comfortable for the Whole Day" at bounding box center [678, 109] width 266 height 21
click at [770, 108] on b "4. Comfortable for the whole Day" at bounding box center [676, 109] width 263 height 21
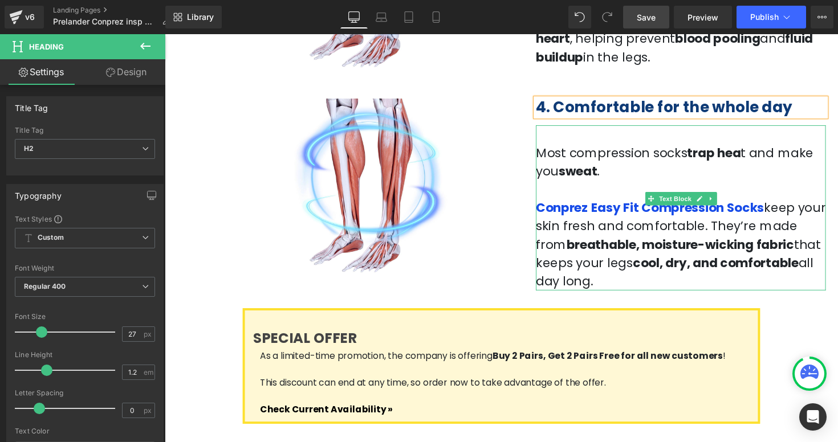
click at [820, 157] on p "Most compression socks trap hea t and make you sweat ." at bounding box center [693, 166] width 297 height 38
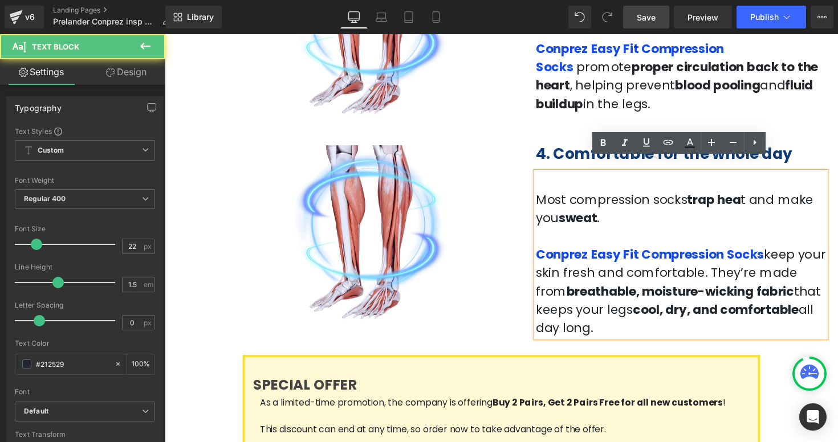
scroll to position [1029, 0]
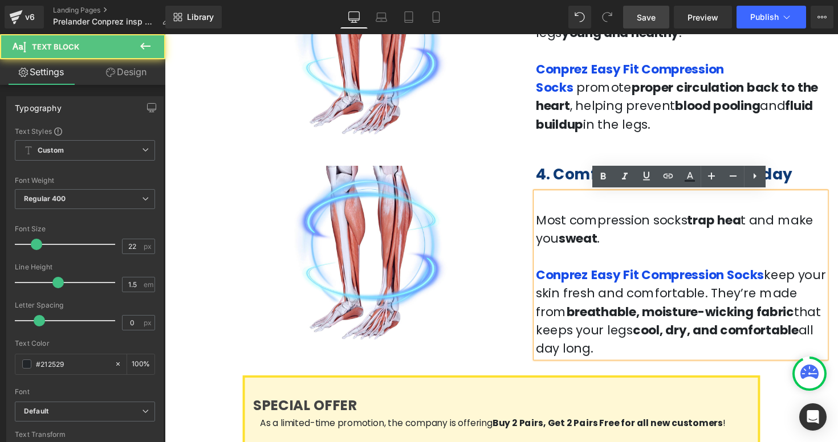
click at [824, 151] on div "Image 4. Comfortable for the whole day Heading Most compression socks trap hea …" at bounding box center [510, 252] width 684 height 228
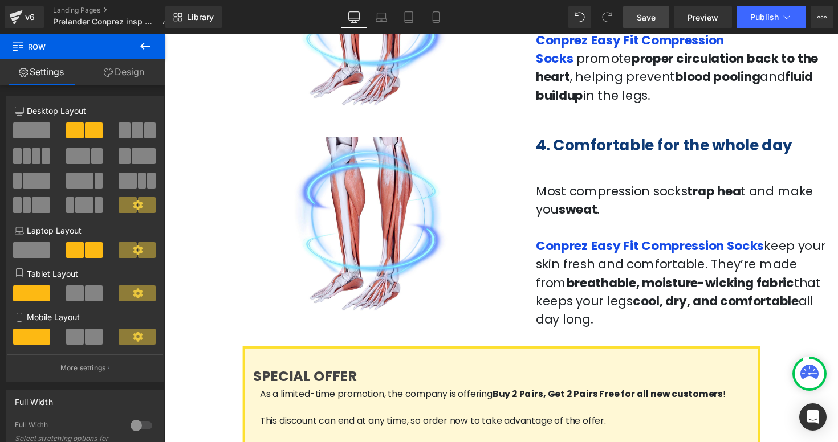
scroll to position [1060, 0]
click at [651, 18] on span "Save" at bounding box center [646, 17] width 19 height 12
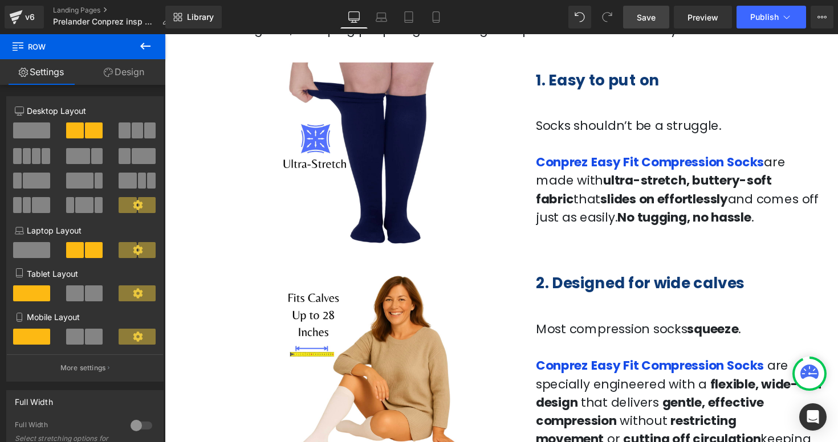
scroll to position [486, 0]
